Goal: Task Accomplishment & Management: Use online tool/utility

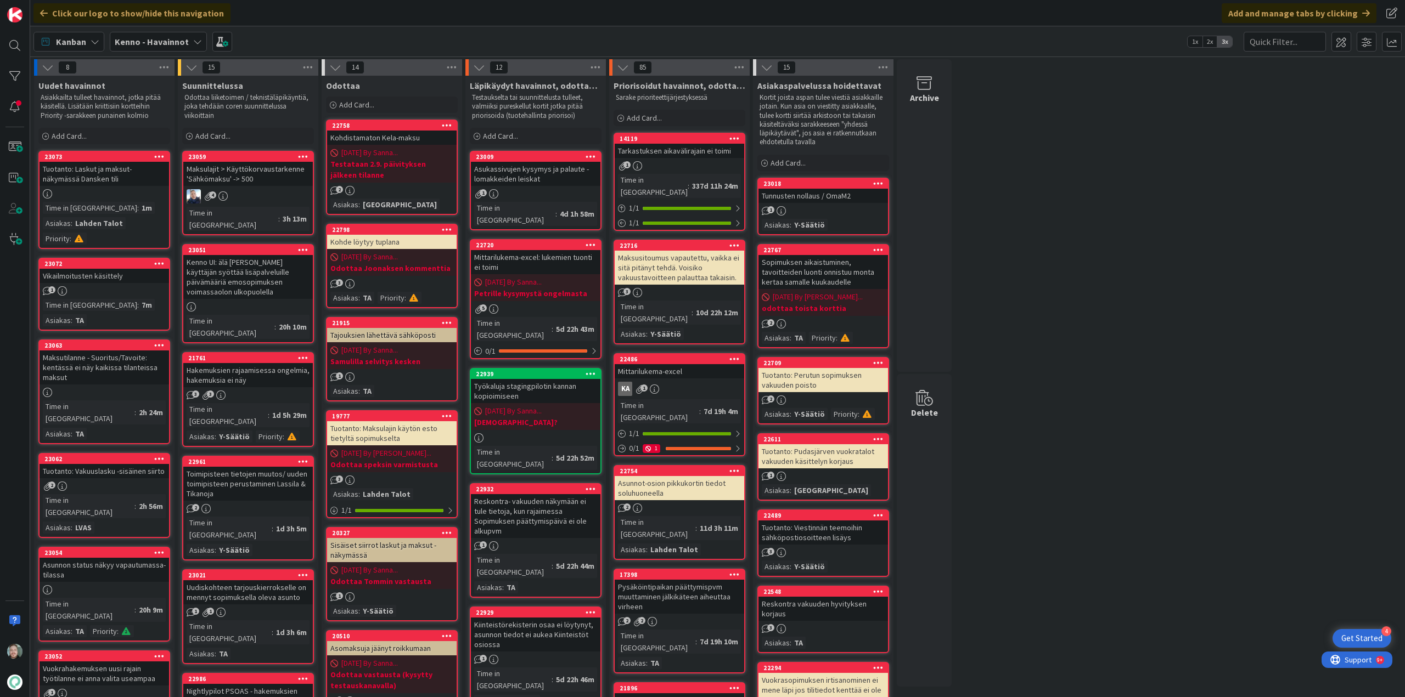
click at [97, 184] on div "Tuotanto: Laskut ja maksut-näkymässä Dansken tili" at bounding box center [104, 174] width 129 height 24
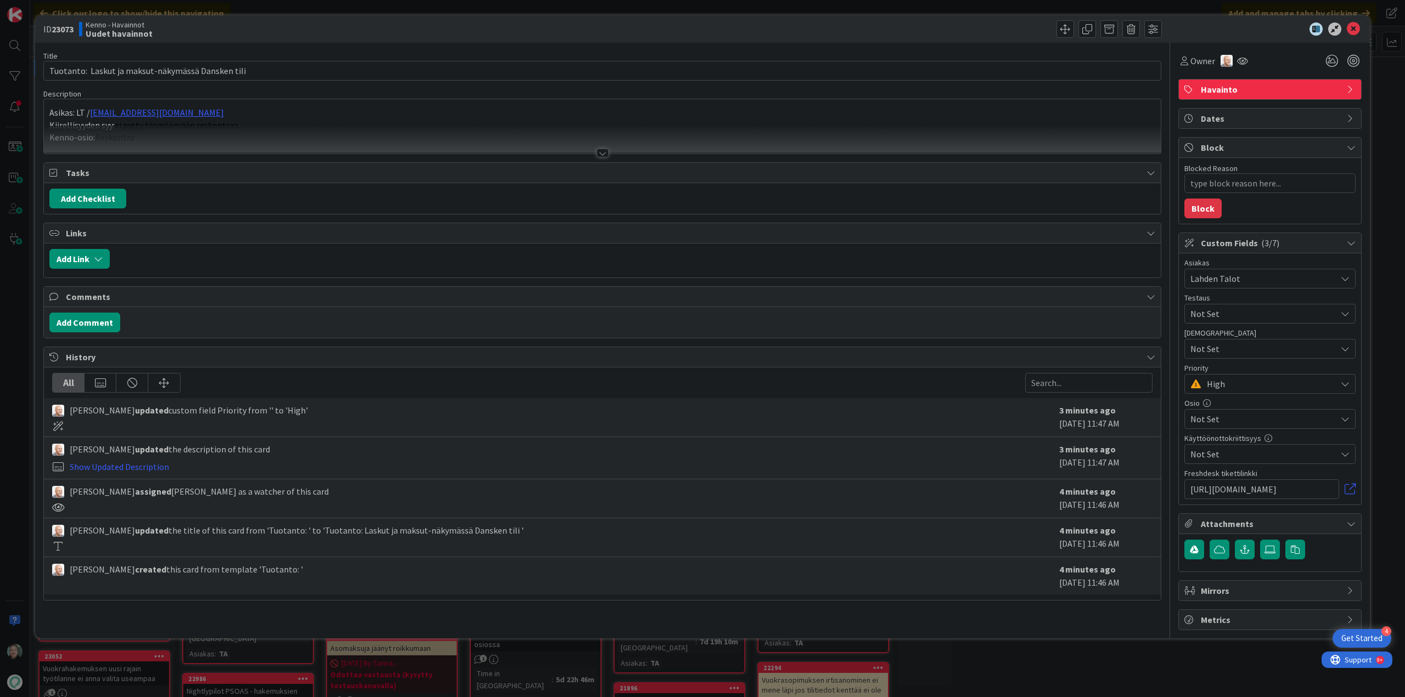
click at [595, 154] on div at bounding box center [602, 148] width 1118 height 12
click at [601, 155] on div at bounding box center [602, 153] width 12 height 9
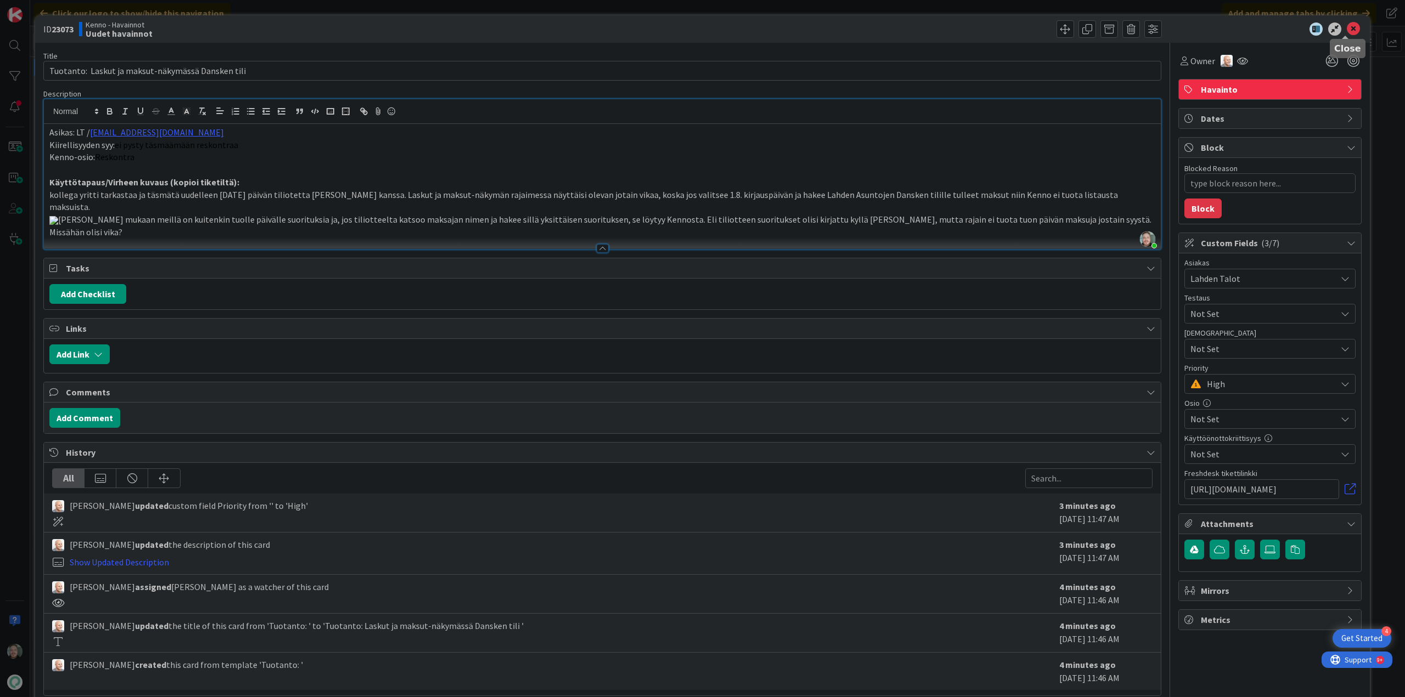
click at [1348, 31] on icon at bounding box center [1352, 28] width 13 height 13
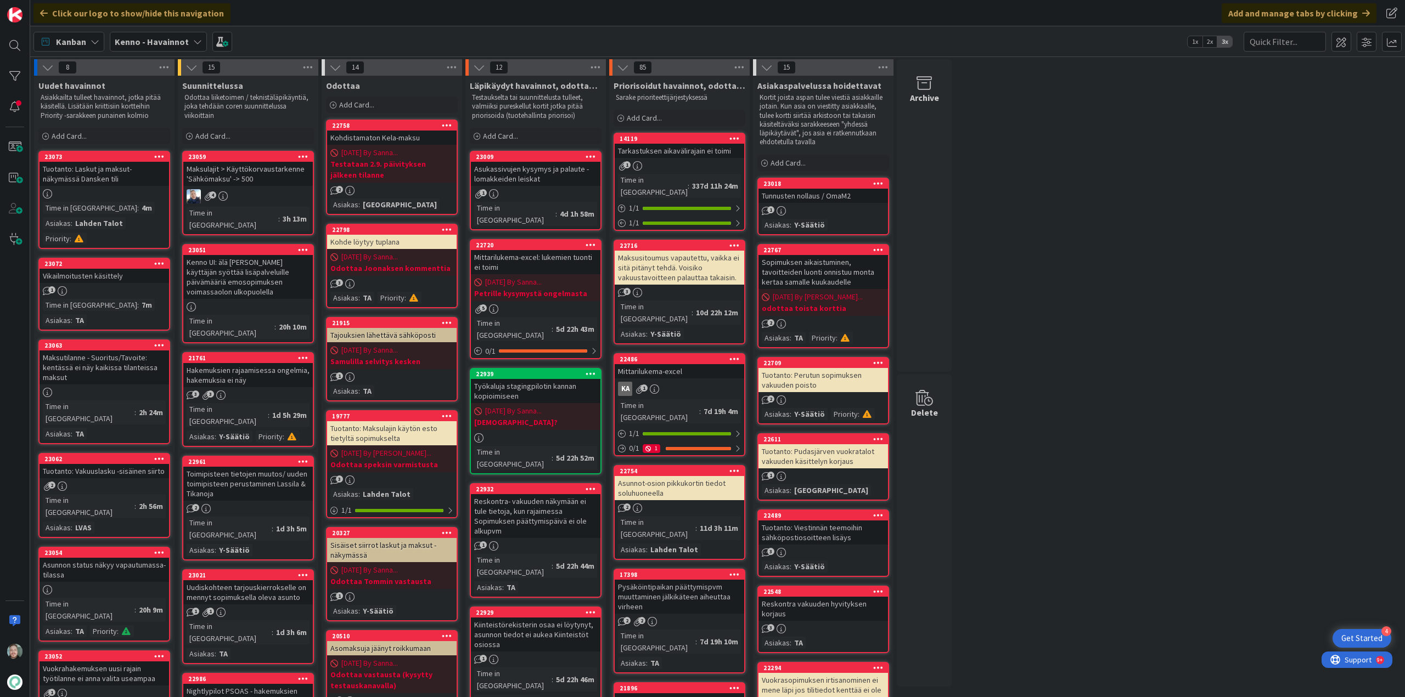
click at [135, 178] on div "Tuotanto: Laskut ja maksut-näkymässä Dansken tili" at bounding box center [104, 174] width 129 height 24
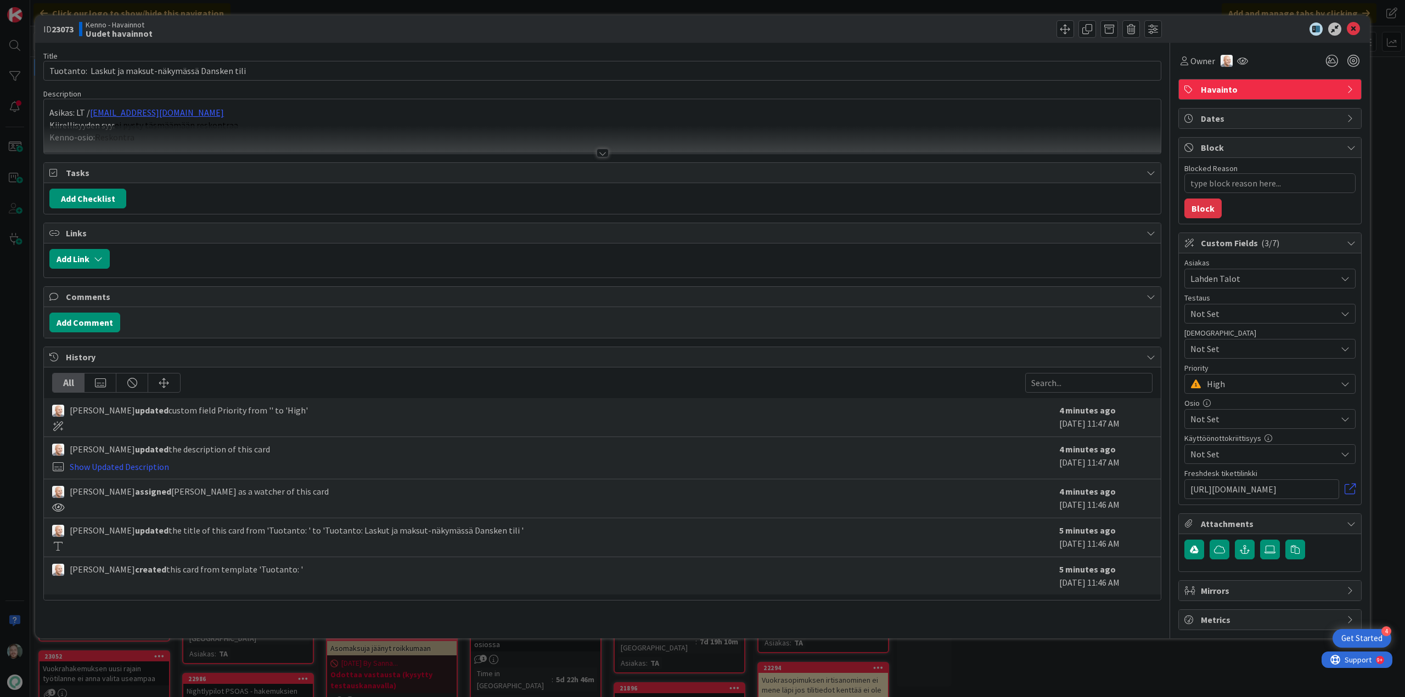
click at [601, 152] on div at bounding box center [602, 153] width 12 height 9
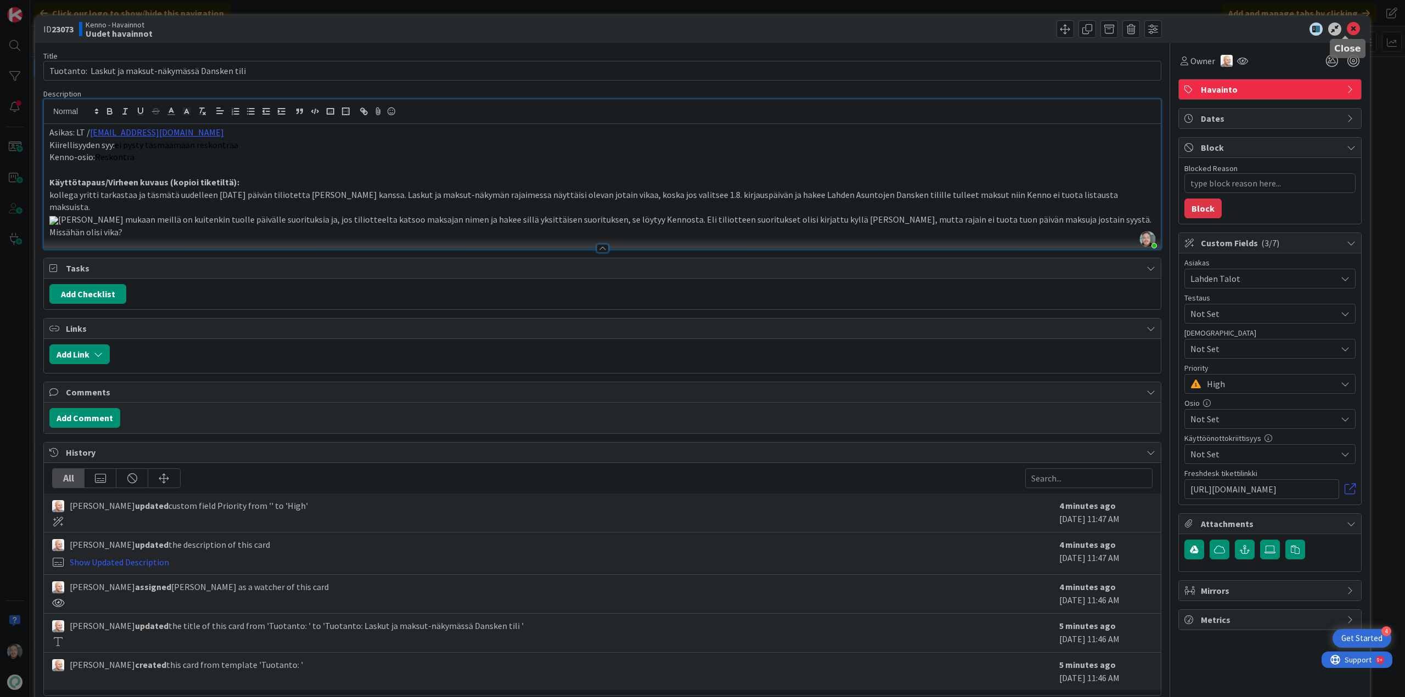
click at [1349, 30] on icon at bounding box center [1352, 28] width 13 height 13
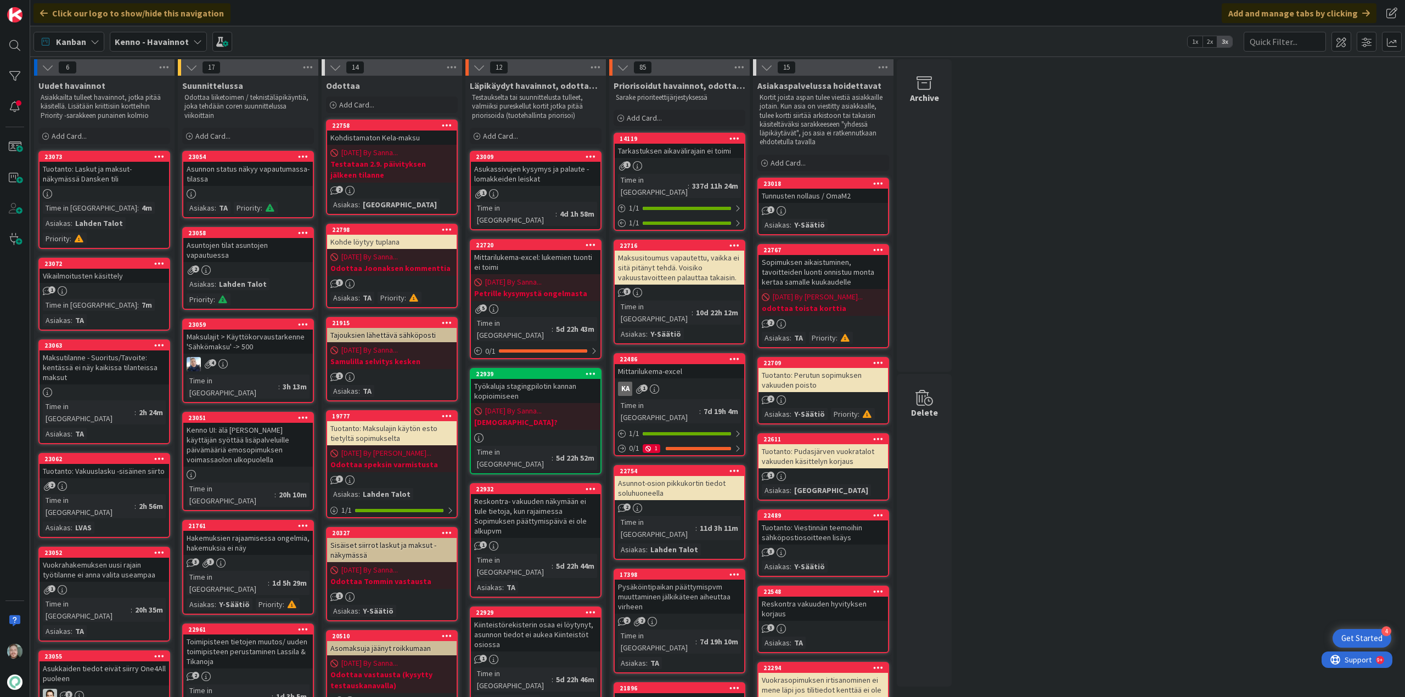
click at [124, 558] on div "Vuokrahakemuksen uusi rajain työtilanne ei anna valita useampaa" at bounding box center [104, 570] width 129 height 24
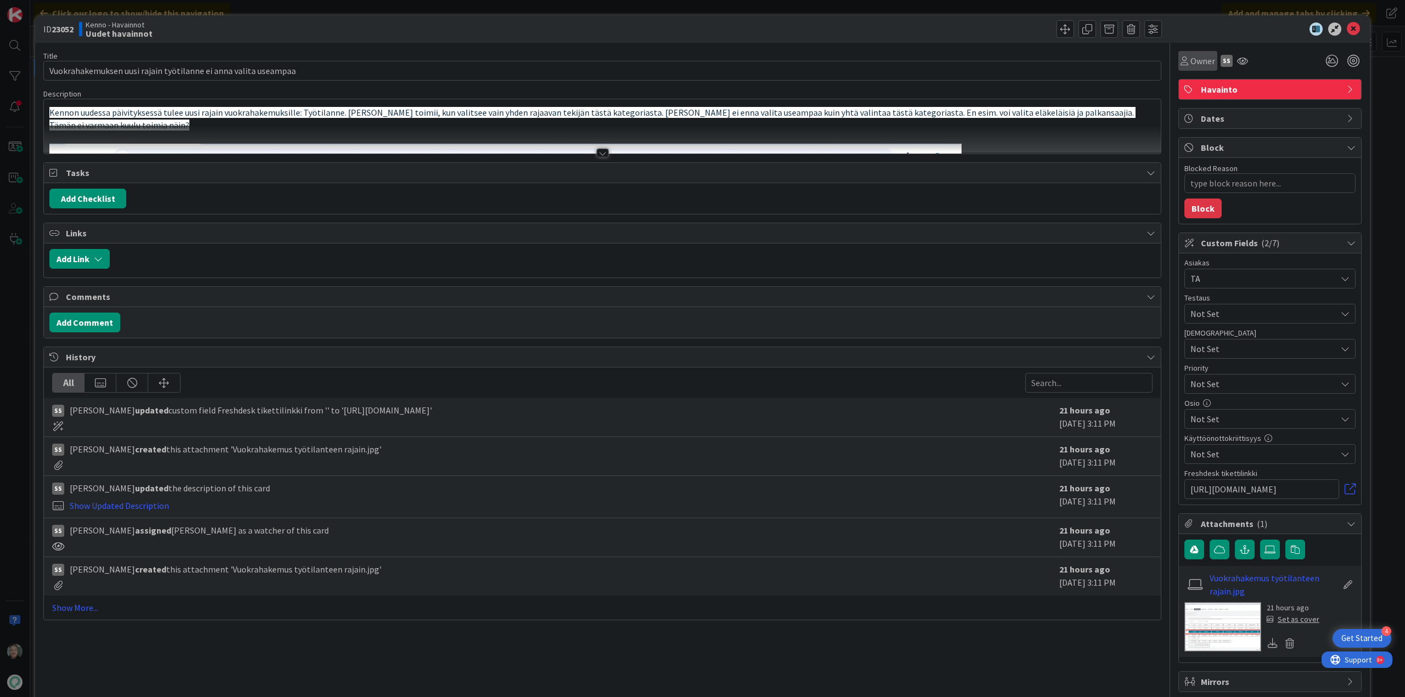
click at [1198, 68] on div "Owner" at bounding box center [1197, 61] width 39 height 20
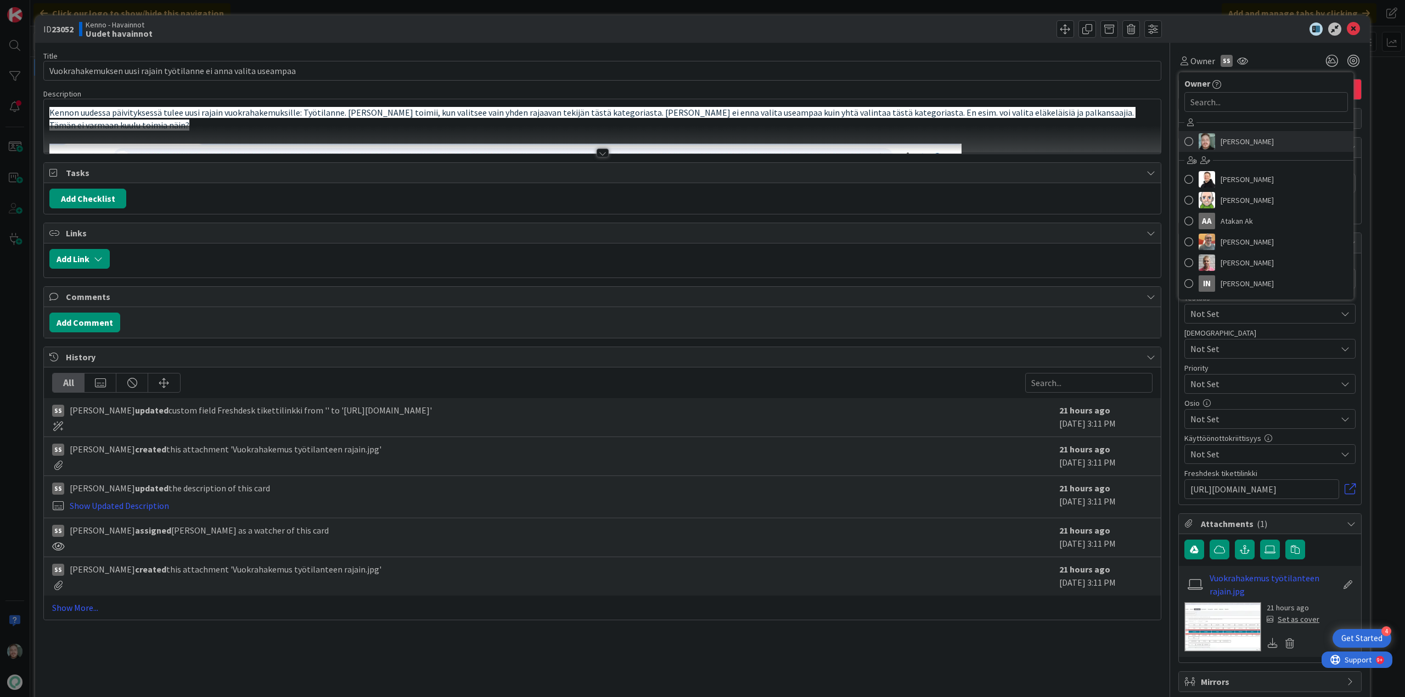
click at [1243, 134] on span "[PERSON_NAME]" at bounding box center [1246, 141] width 53 height 16
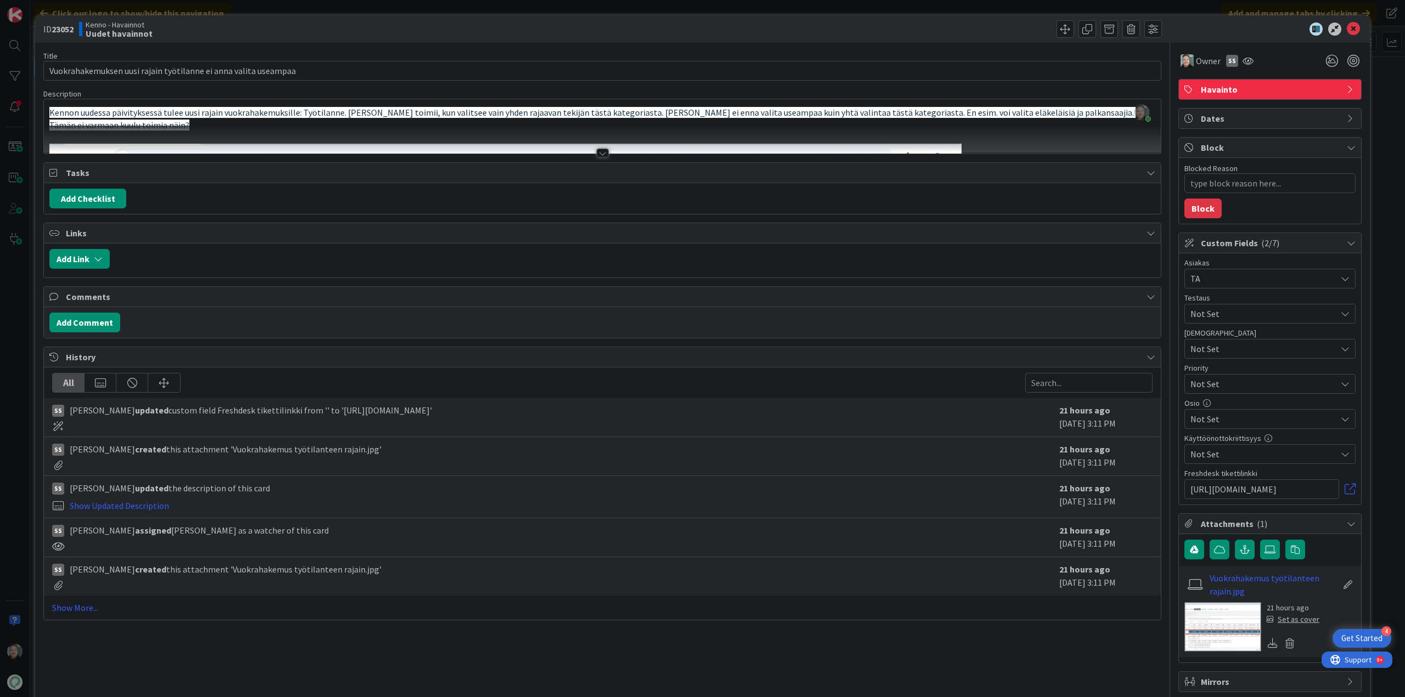
click at [600, 151] on div at bounding box center [602, 153] width 12 height 9
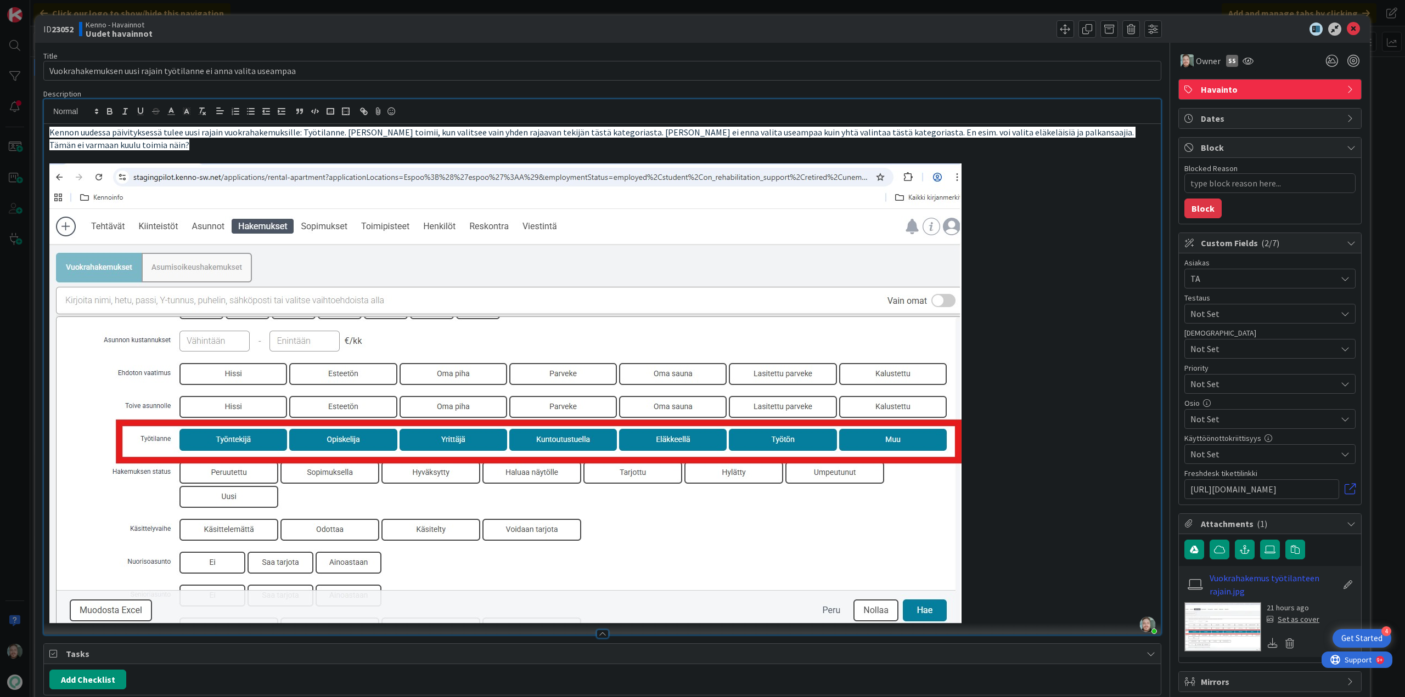
type textarea "x"
click at [1346, 28] on icon at bounding box center [1352, 28] width 13 height 13
